Goal: Information Seeking & Learning: Learn about a topic

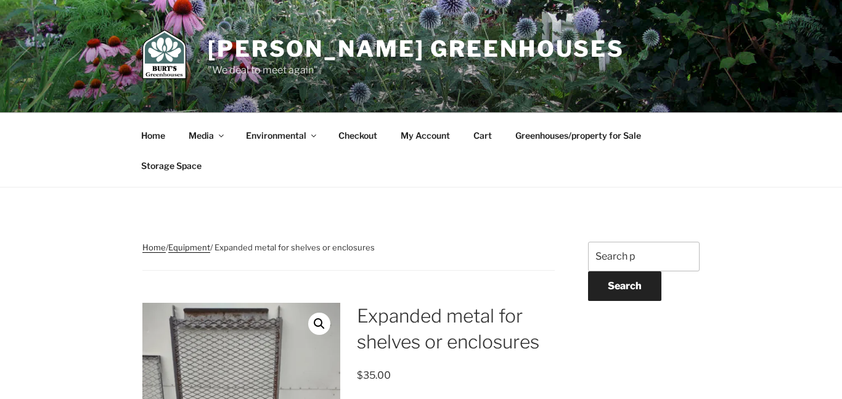
click at [544, 137] on link "Greenhouses/property for Sale" at bounding box center [577, 135] width 147 height 30
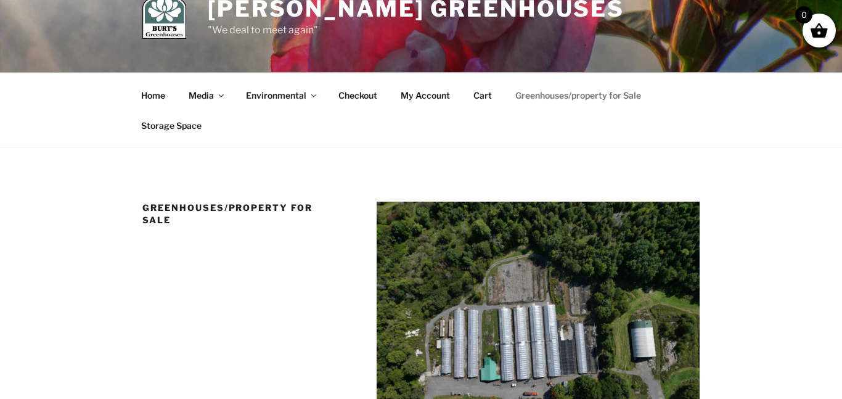
scroll to position [15, 0]
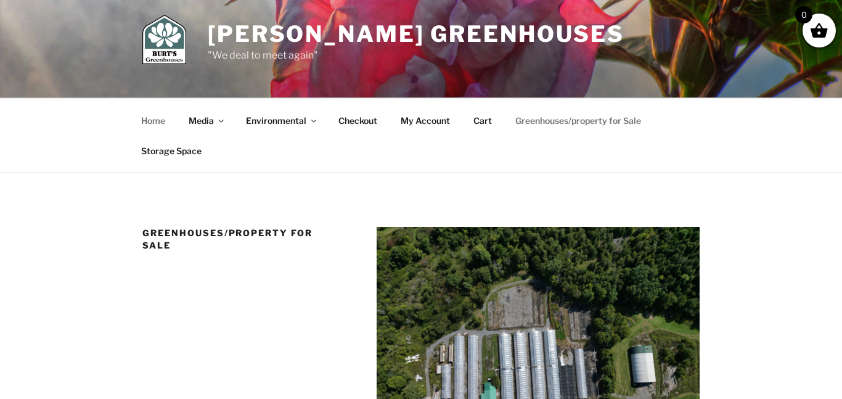
click at [150, 120] on link "Home" at bounding box center [153, 120] width 46 height 30
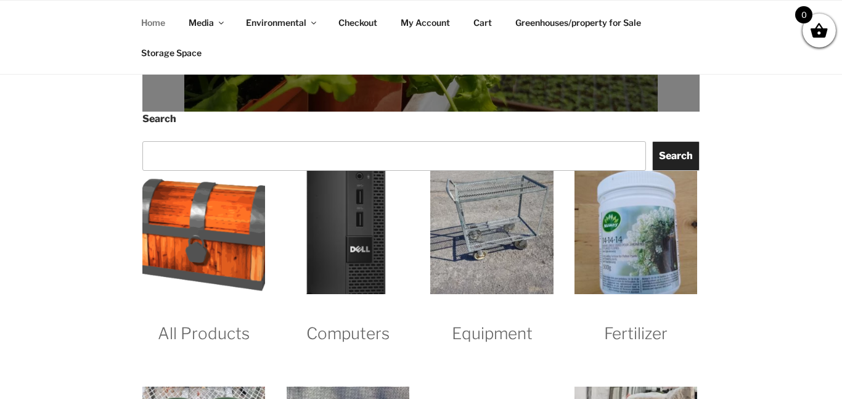
scroll to position [961, 0]
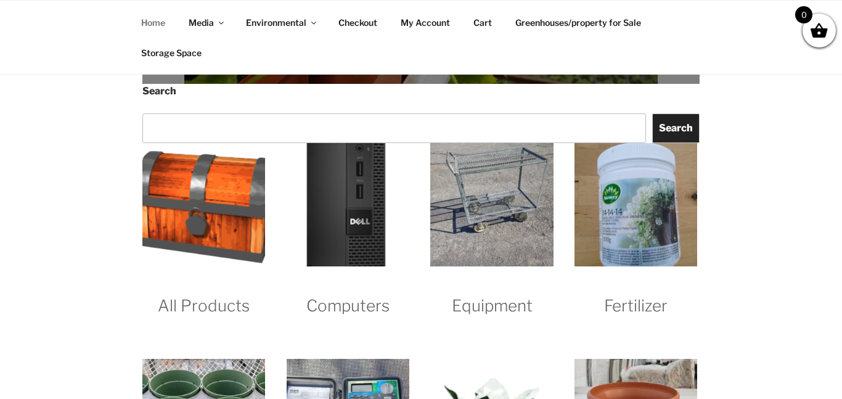
click at [197, 285] on h2 "All Products" at bounding box center [203, 293] width 123 height 46
click at [202, 300] on h2 "All Products" at bounding box center [203, 293] width 123 height 46
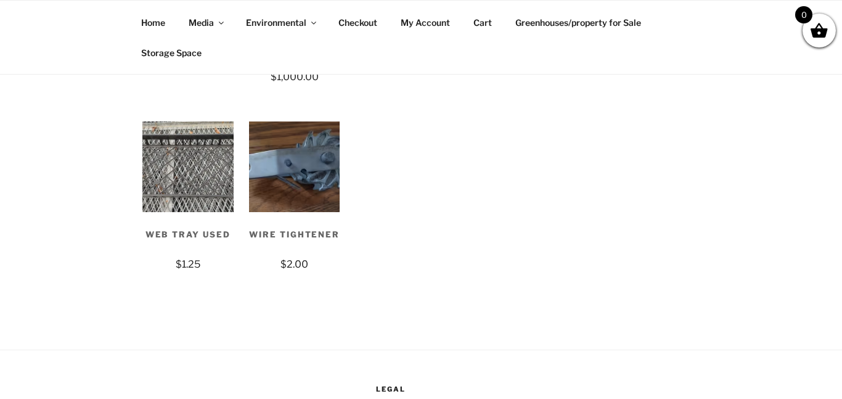
scroll to position [4121, 0]
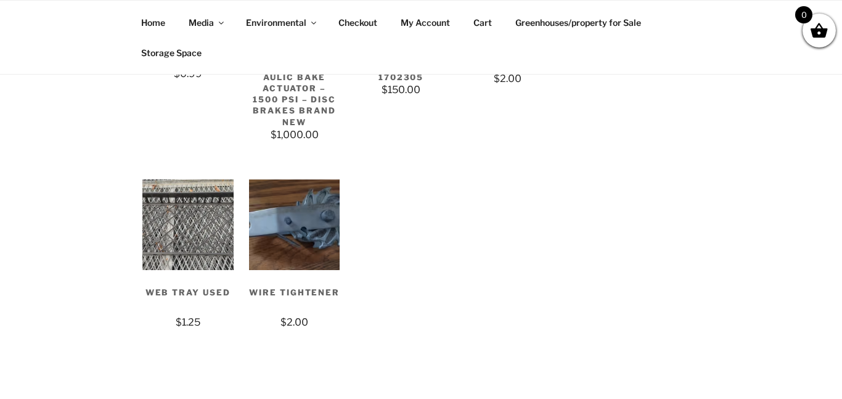
click at [162, 30] on link "Home" at bounding box center [153, 22] width 46 height 30
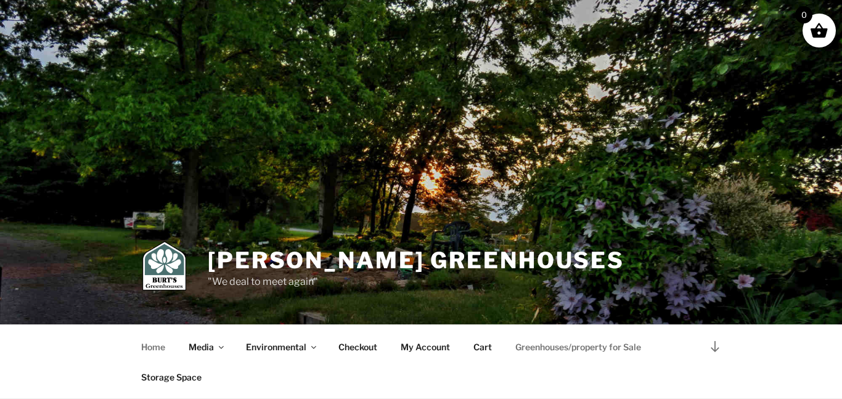
click at [572, 349] on link "Greenhouses/property for Sale" at bounding box center [577, 346] width 147 height 30
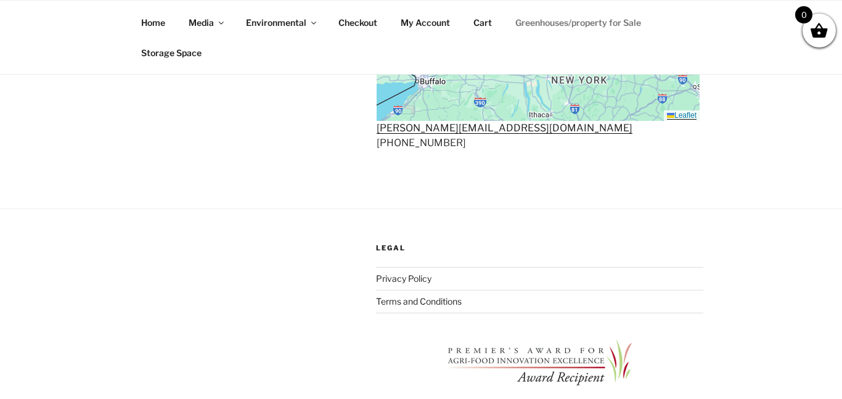
scroll to position [927, 0]
click at [749, 213] on footer "Legal Privacy Policy Terms and Conditions Facebook Twitter Instagram Proudly po…" at bounding box center [421, 343] width 842 height 267
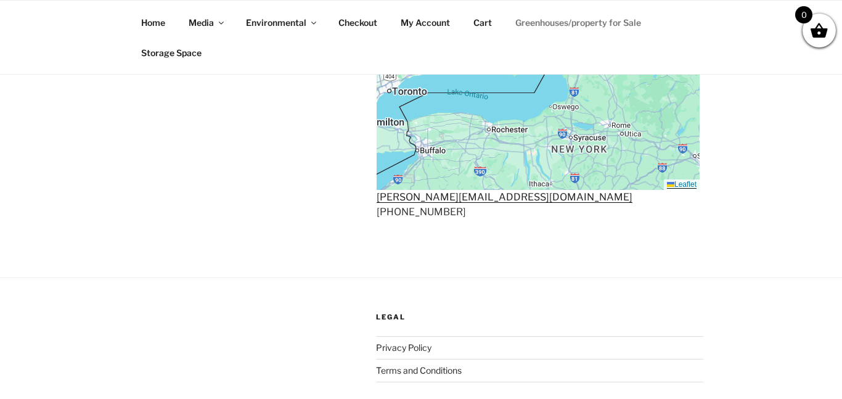
scroll to position [866, 0]
